Goal: Information Seeking & Learning: Find specific fact

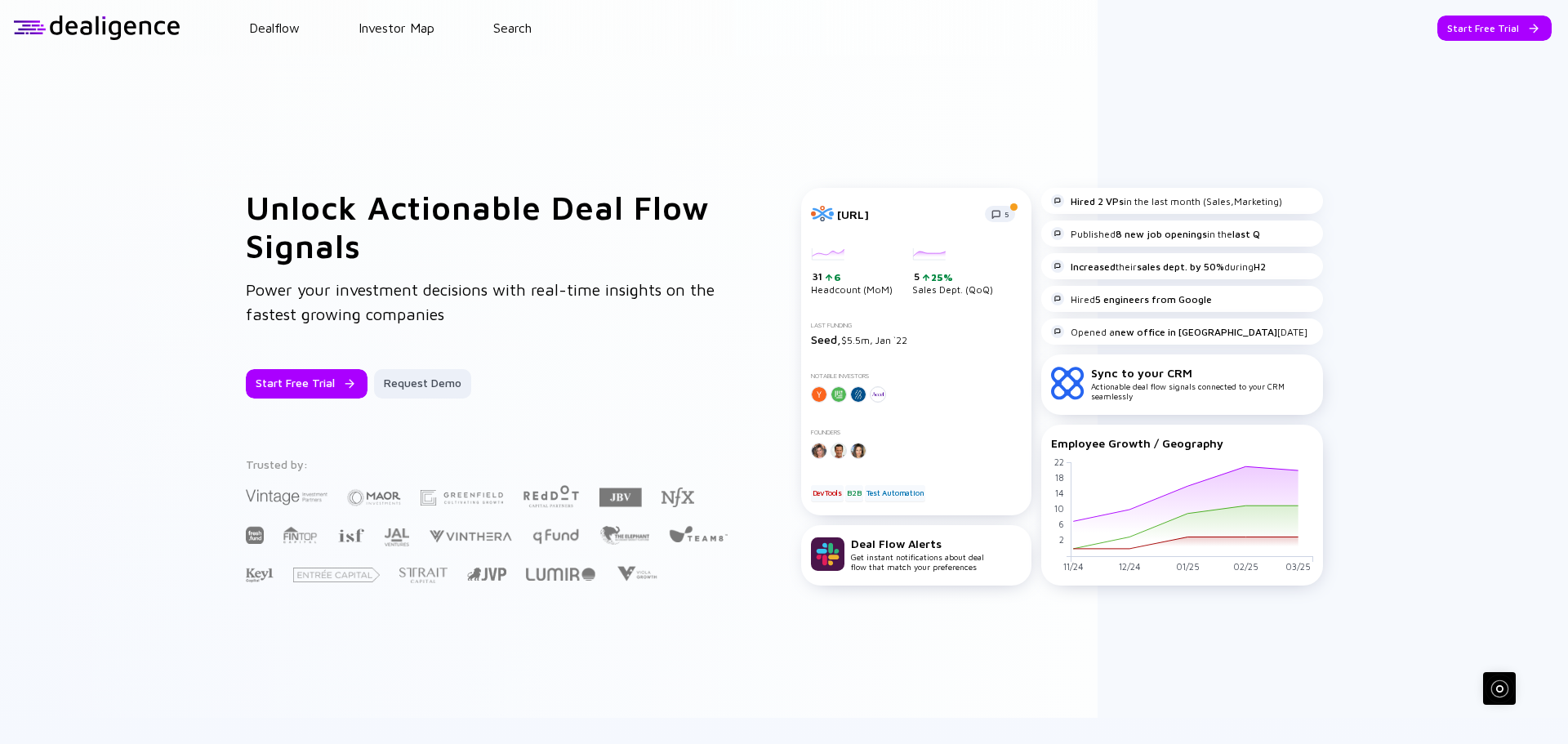
click at [1475, 33] on div "Start Free Trial" at bounding box center [1495, 28] width 114 height 25
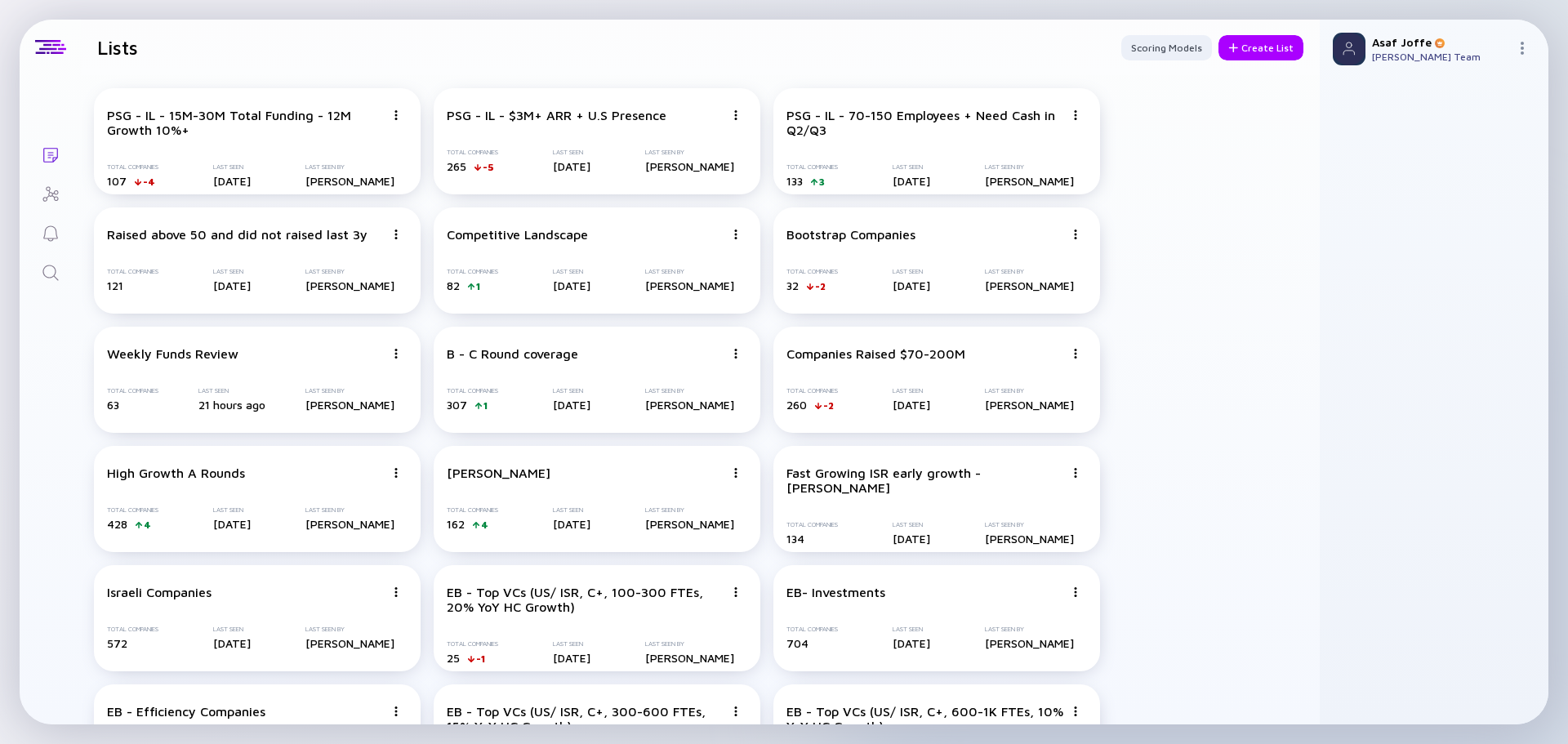
click at [49, 268] on icon "Search" at bounding box center [50, 272] width 20 height 20
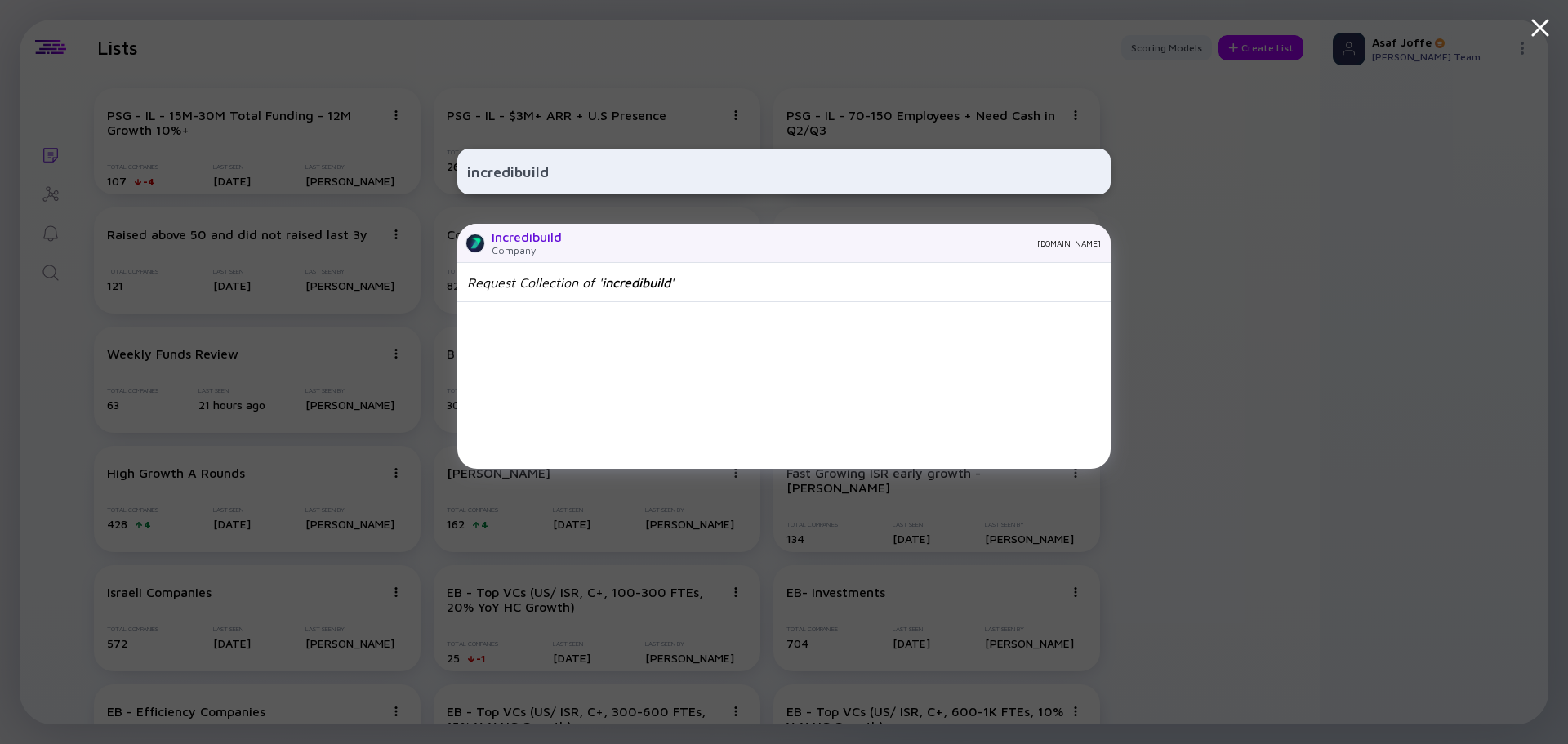
type input "incredibuild"
click at [548, 245] on div "Incredibuild" at bounding box center [526, 237] width 70 height 15
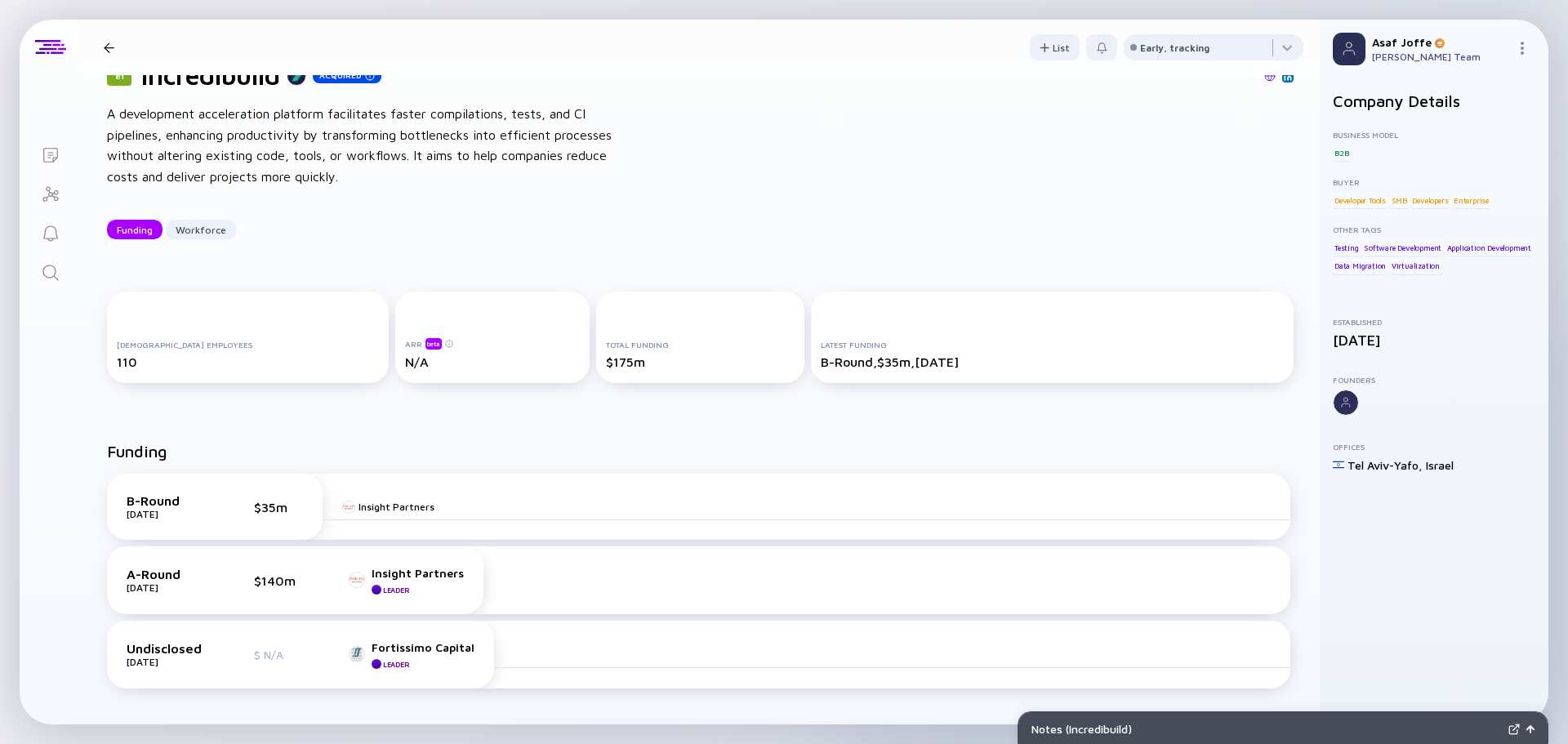
scroll to position [82, 0]
